Goal: Task Accomplishment & Management: Complete application form

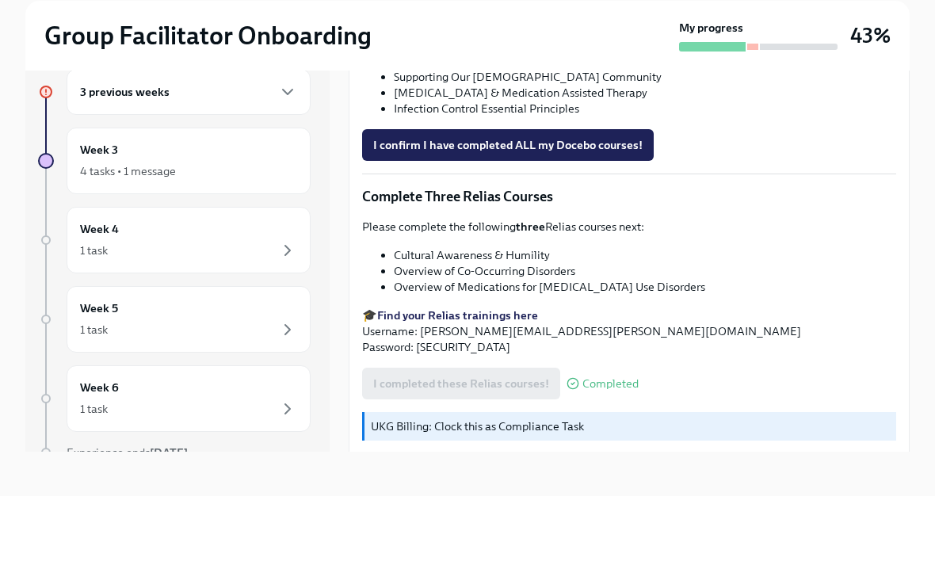
scroll to position [27, 0]
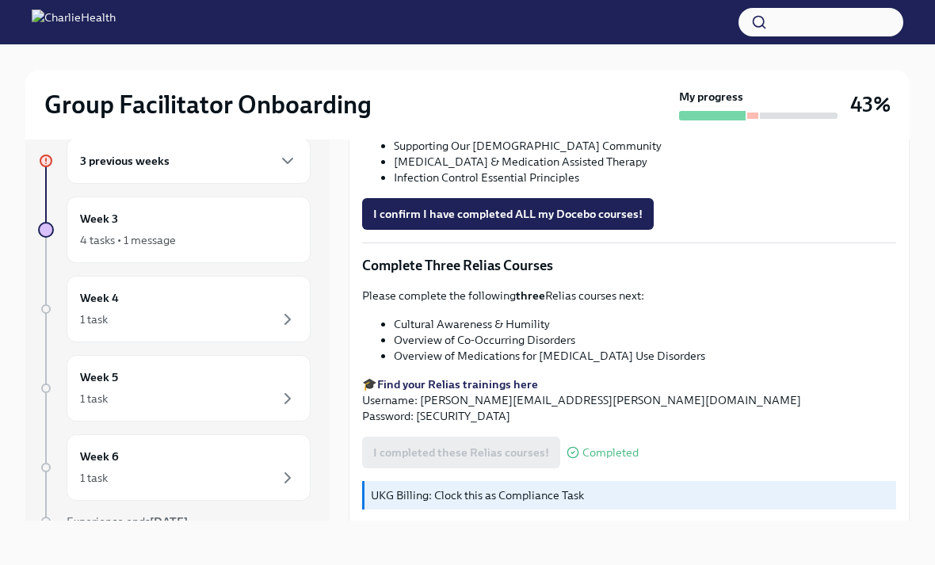
click at [605, 563] on span "Next task : Week Three: Ethics, Conduct, & Legal Responsibilities (~5 hours to …" at bounding box center [580, 571] width 437 height 16
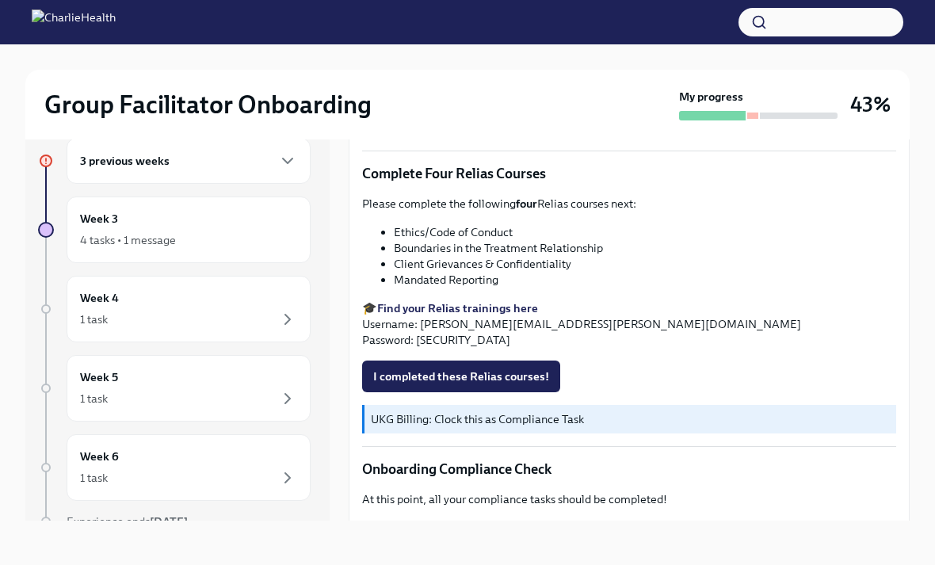
scroll to position [632, 0]
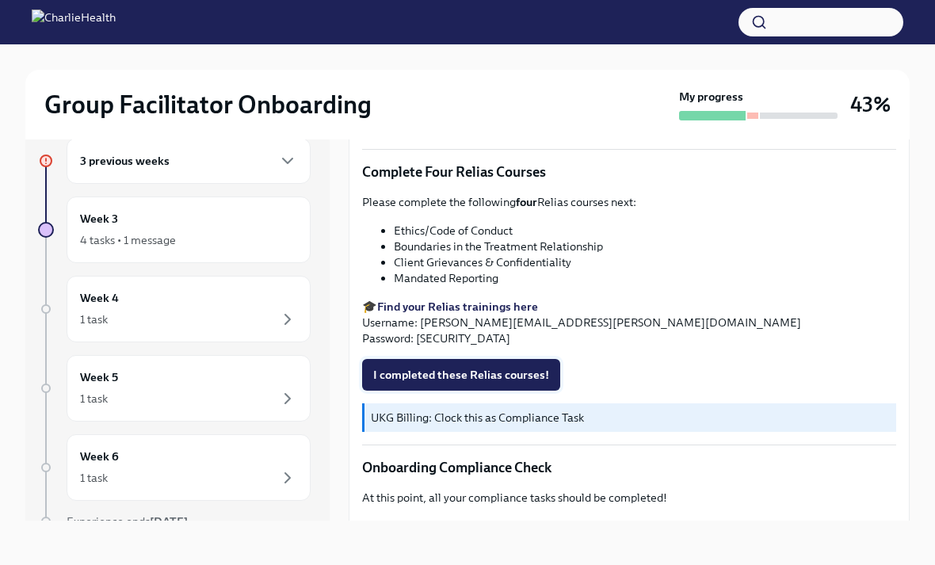
click at [512, 370] on span "I completed these Relias courses!" at bounding box center [461, 375] width 176 height 16
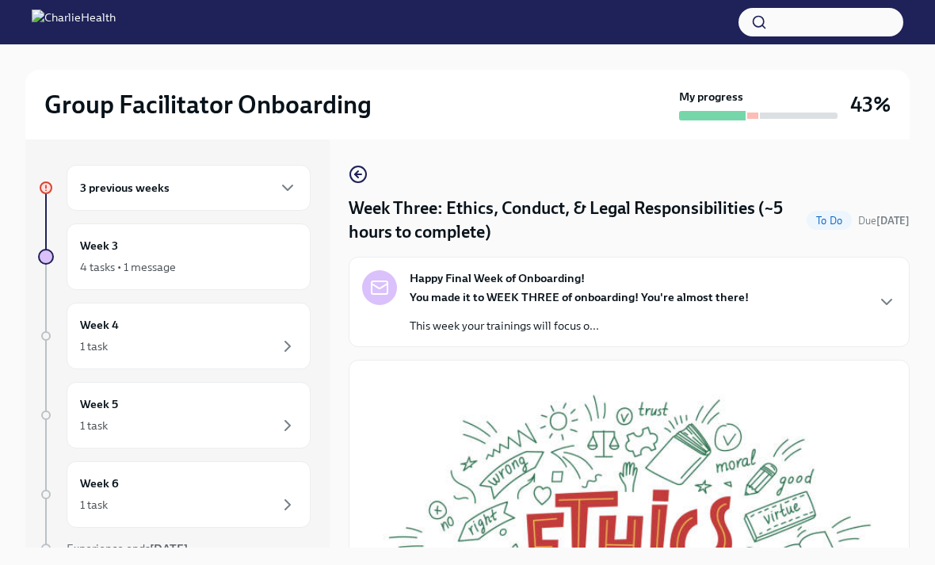
scroll to position [0, 0]
click at [356, 174] on icon "button" at bounding box center [356, 174] width 3 height 6
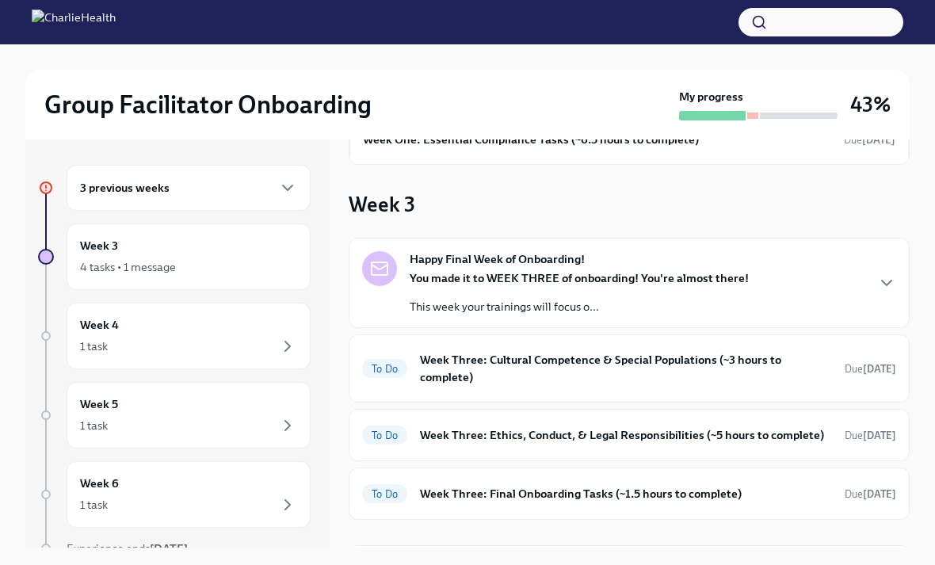
scroll to position [104, 0]
click at [882, 290] on icon "button" at bounding box center [886, 283] width 19 height 19
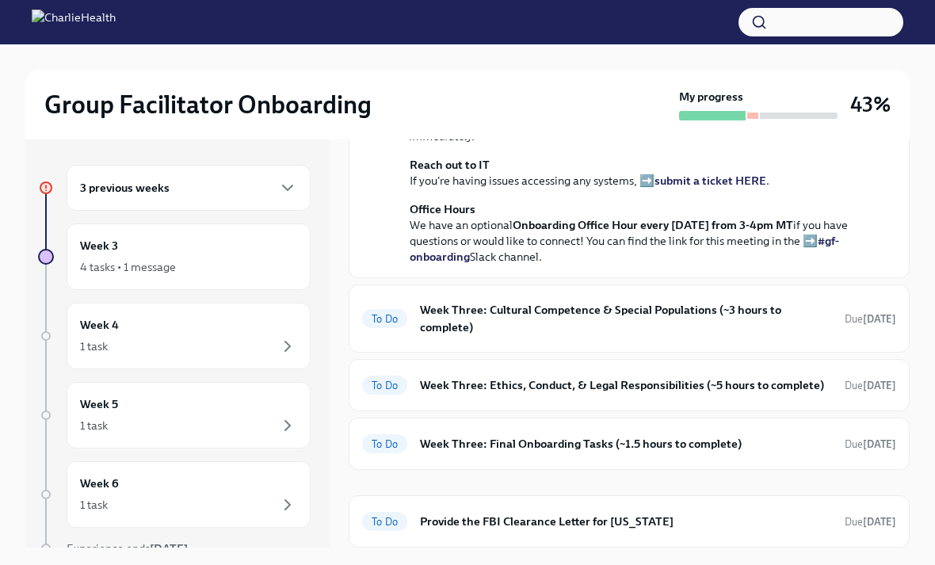
scroll to position [698, 0]
click at [726, 336] on h6 "Week Three: Cultural Competence & Special Populations (~3 hours to complete)" at bounding box center [626, 318] width 412 height 35
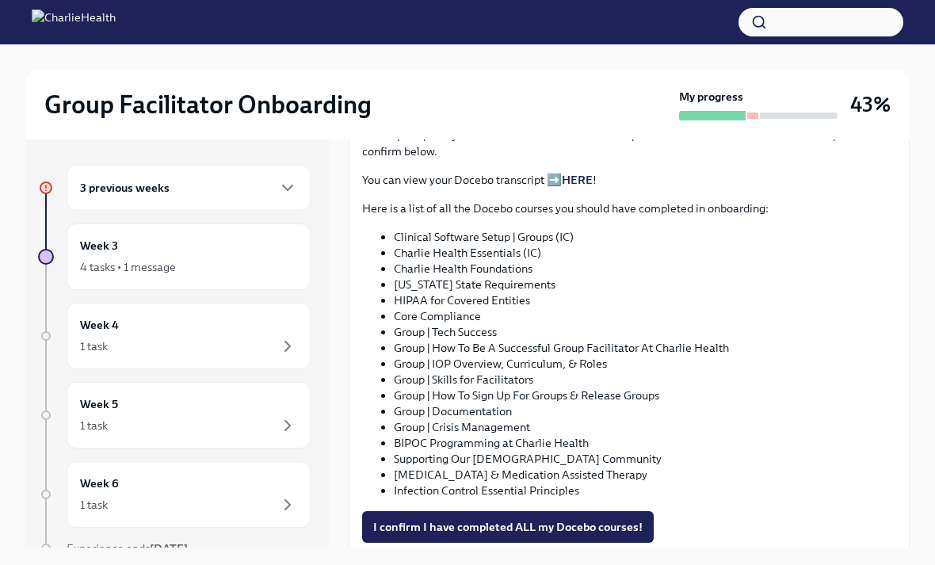
scroll to position [863, 0]
click at [597, 518] on span "I confirm I have completed ALL my Docebo courses!" at bounding box center [507, 526] width 269 height 16
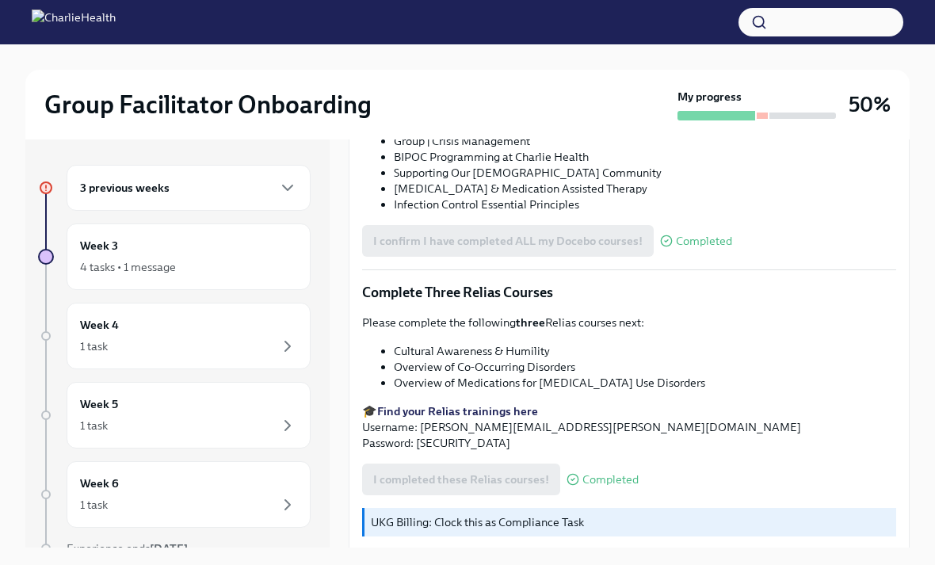
scroll to position [1148, 0]
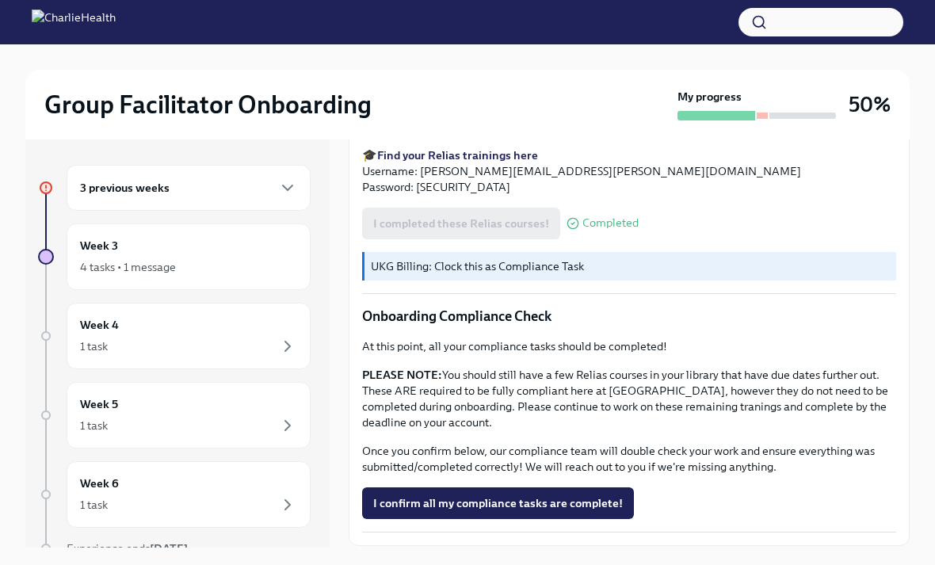
scroll to position [809, 0]
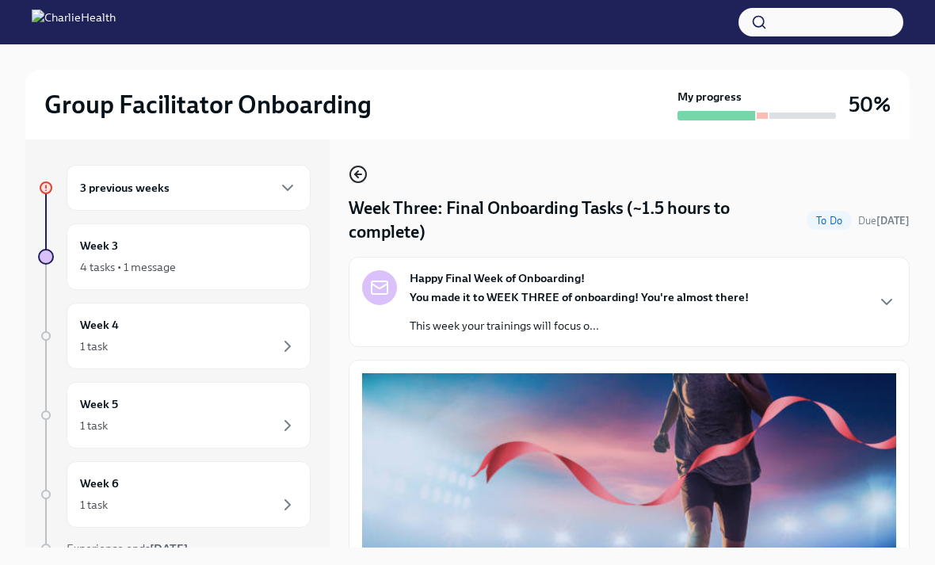
click at [354, 182] on icon "button" at bounding box center [358, 174] width 19 height 19
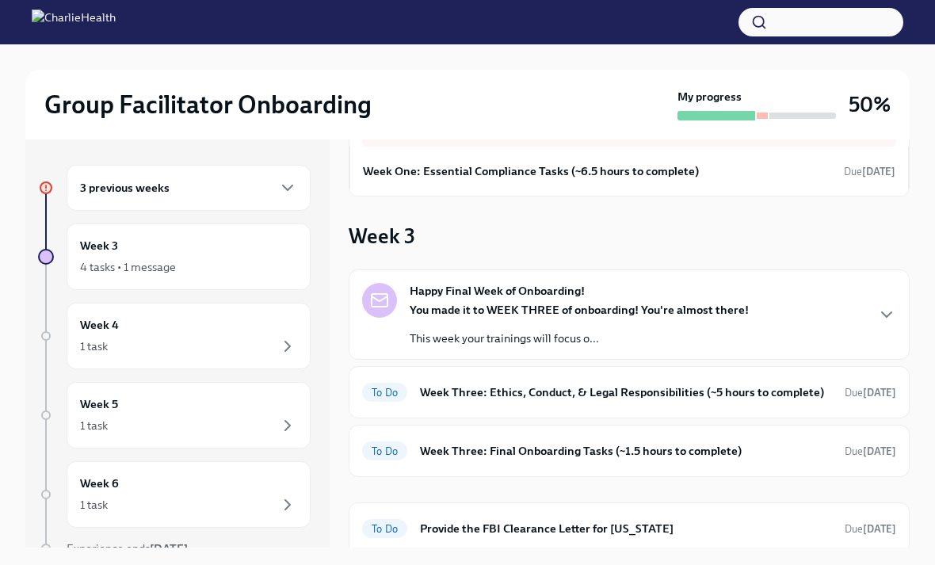
scroll to position [29, 0]
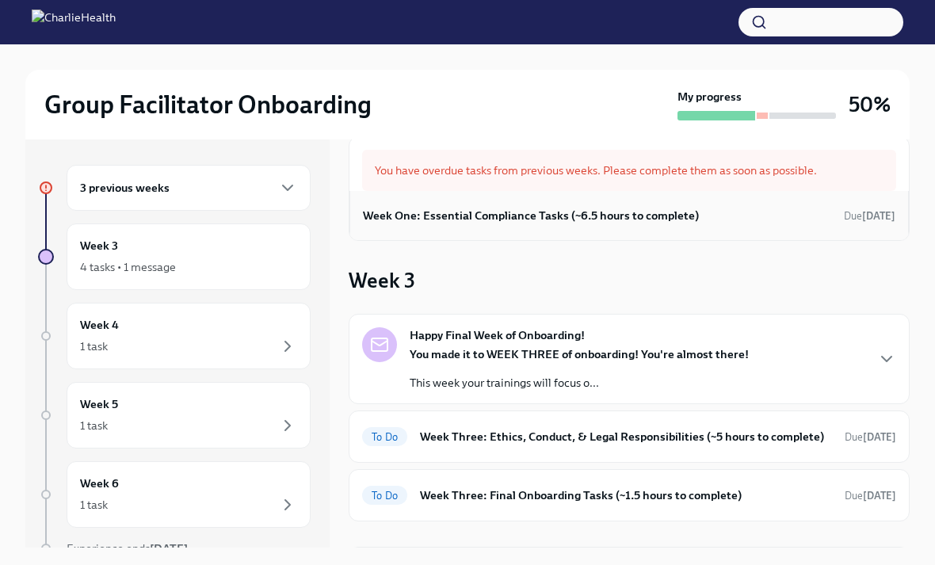
click at [877, 196] on div "Week One: Essential Compliance Tasks (~6.5 hours to complete) Due [DATE]" at bounding box center [628, 215] width 559 height 49
click at [870, 372] on div "Happy Final Week of Onboarding! You made it to WEEK THREE of onboarding! You're…" at bounding box center [629, 358] width 534 height 63
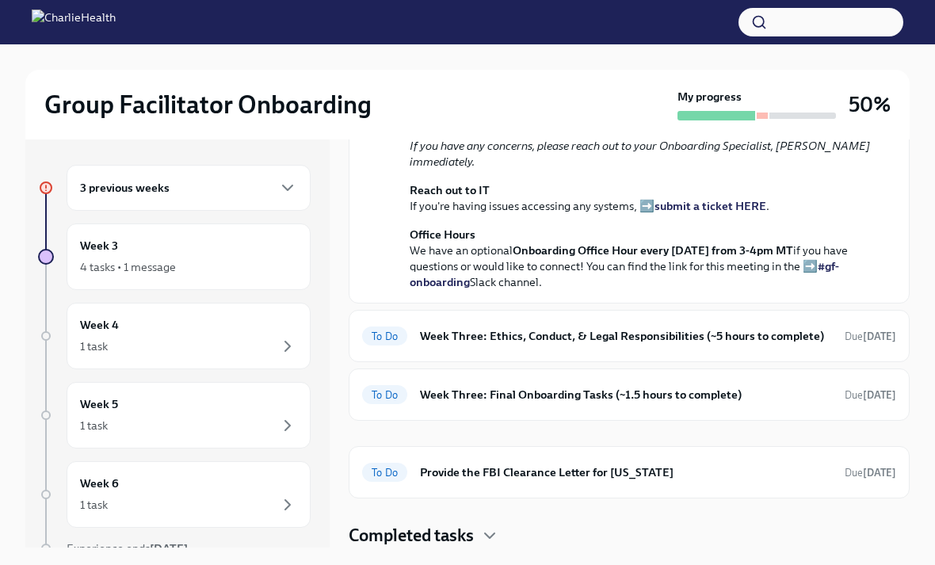
scroll to position [673, 0]
click at [853, 342] on span "Due [DATE]" at bounding box center [871, 336] width 52 height 12
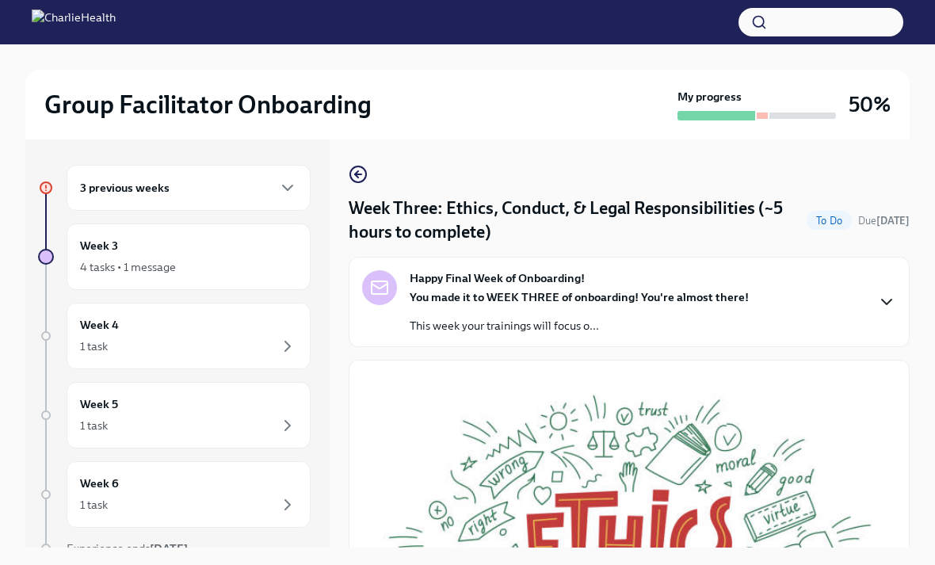
click at [879, 300] on icon "button" at bounding box center [886, 301] width 19 height 19
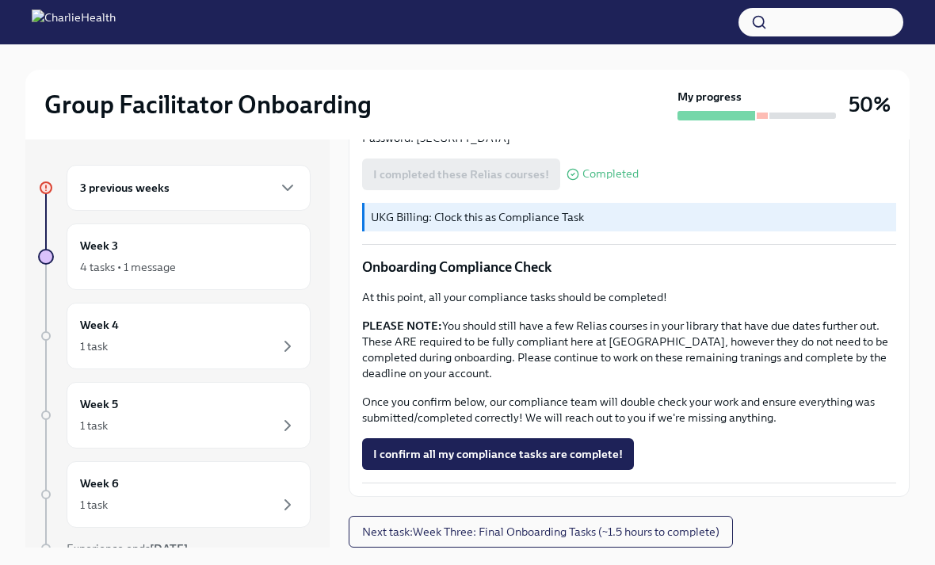
scroll to position [1403, 0]
click at [591, 462] on span "I confirm all my compliance tasks are complete!" at bounding box center [498, 454] width 250 height 16
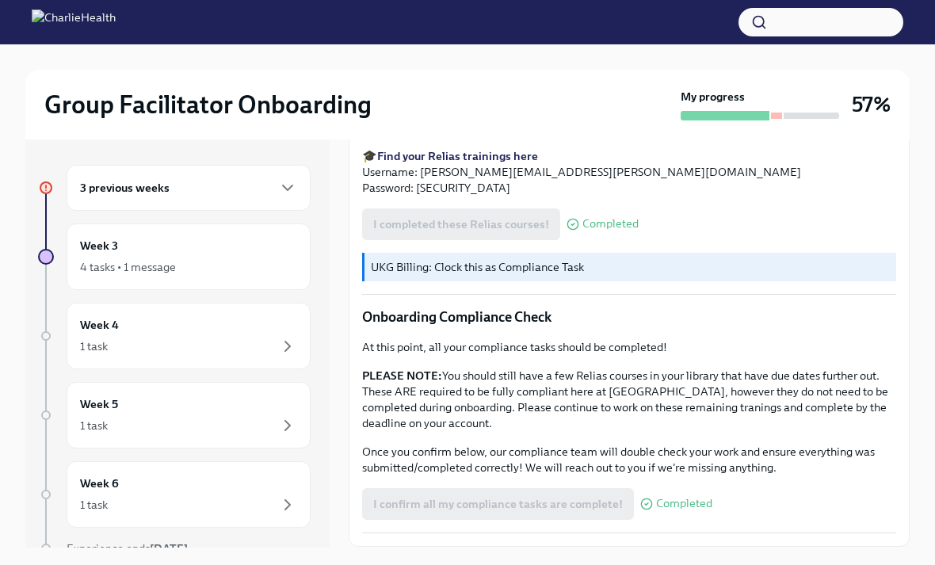
scroll to position [809, 0]
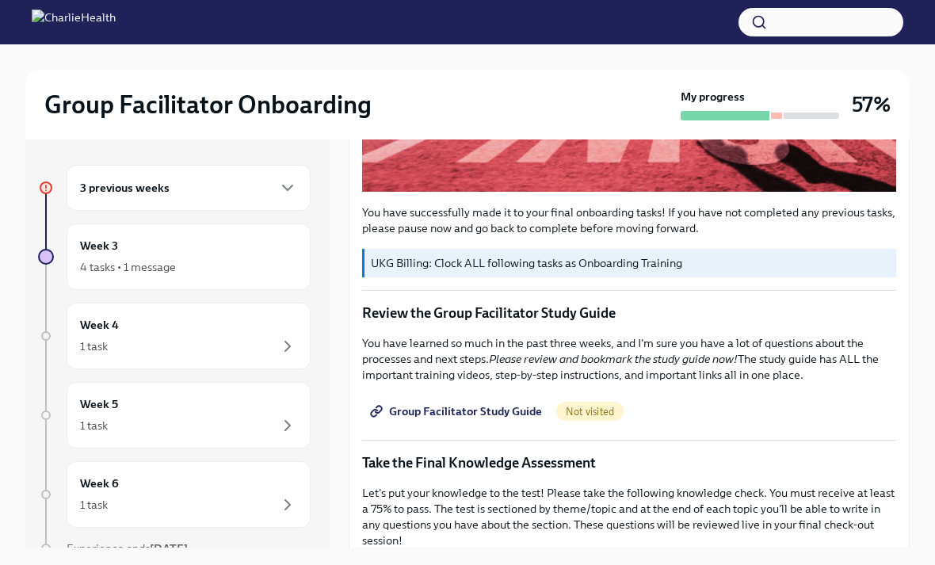
scroll to position [539, 0]
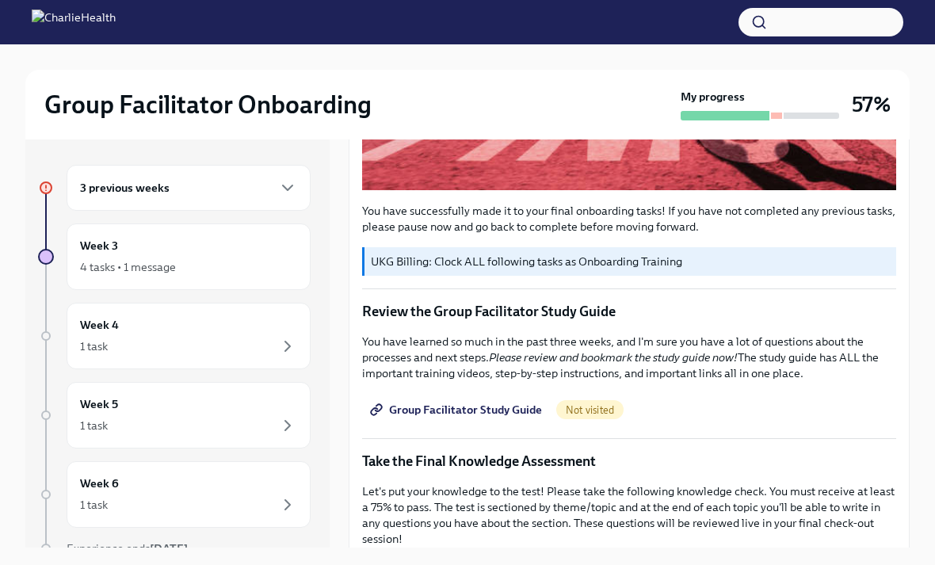
click at [504, 409] on span "Group Facilitator Study Guide" at bounding box center [457, 410] width 169 height 16
